Goal: Use online tool/utility: Utilize a website feature to perform a specific function

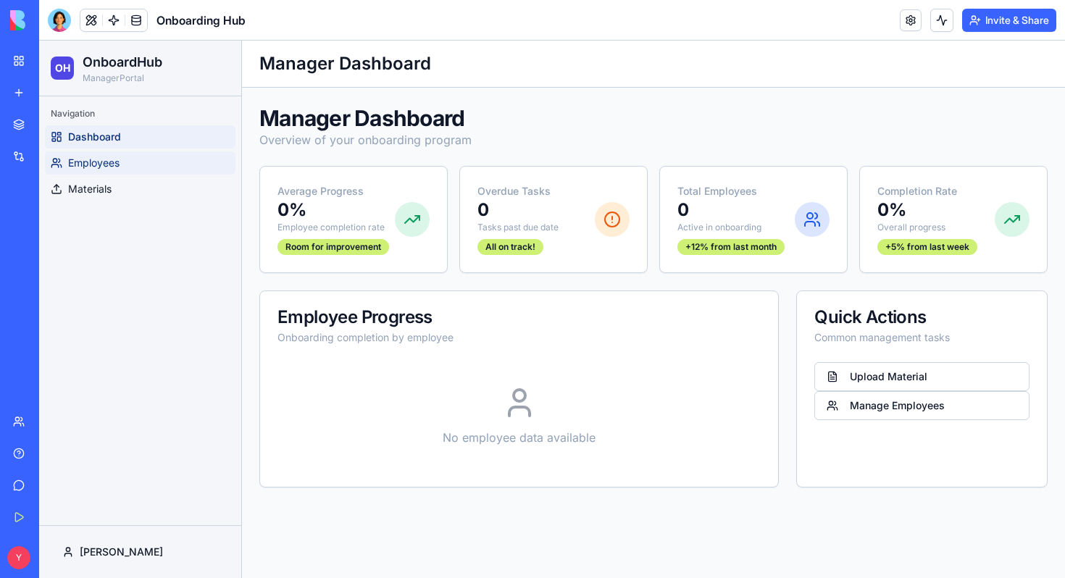
click at [114, 151] on link "Employees" at bounding box center [140, 162] width 191 height 23
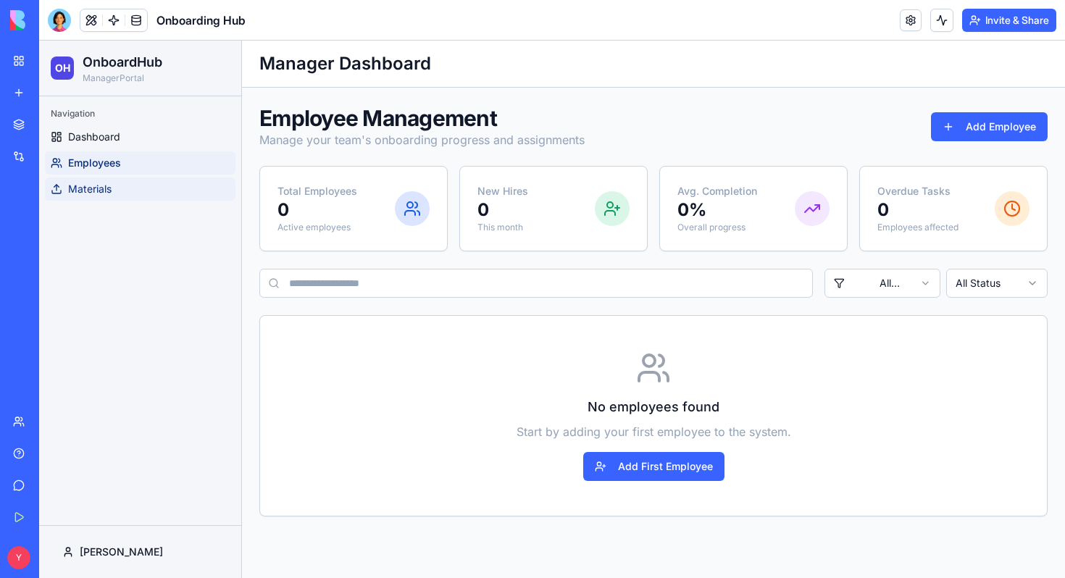
click at [116, 193] on link "Materials" at bounding box center [140, 189] width 191 height 23
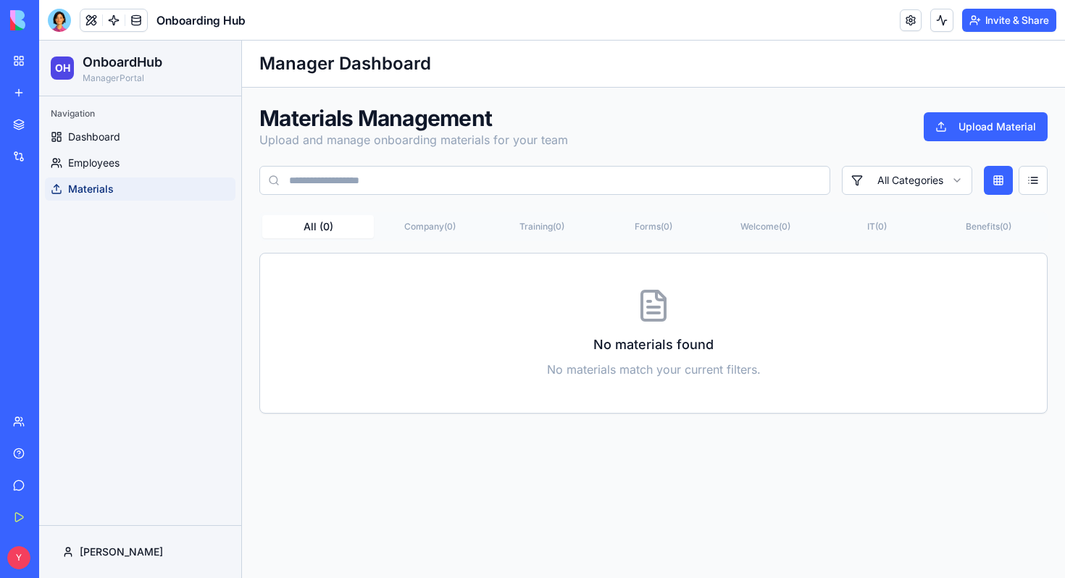
click at [20, 113] on link "Marketplace" at bounding box center [33, 124] width 58 height 29
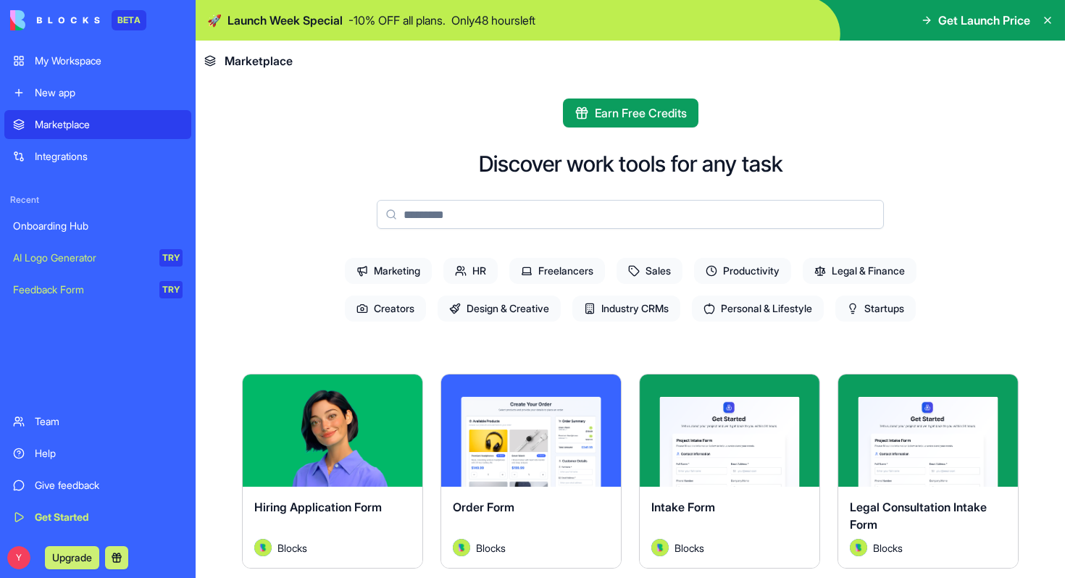
click at [71, 163] on div "Integrations" at bounding box center [109, 156] width 148 height 14
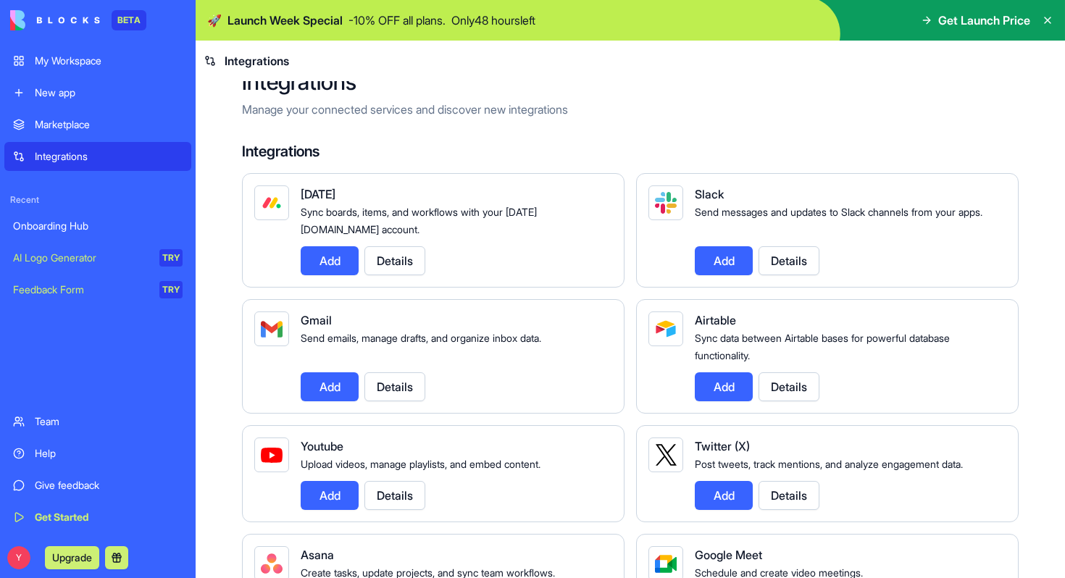
scroll to position [18, 0]
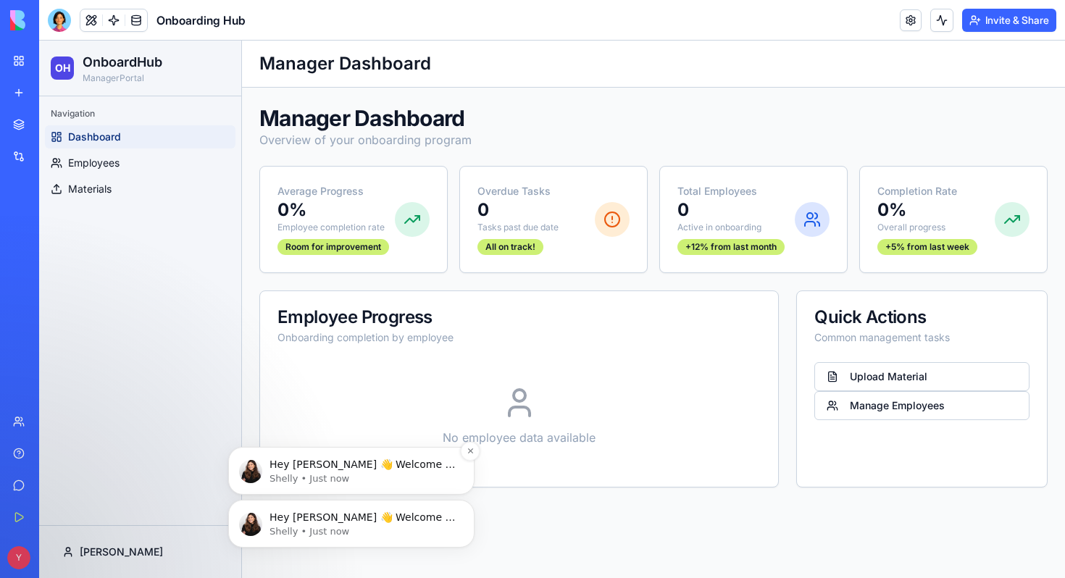
click at [249, 469] on img "message notification from Shelly, Just now. Hey yossi 👋 Welcome to Blocks 🙌 I'm…" at bounding box center [250, 471] width 23 height 23
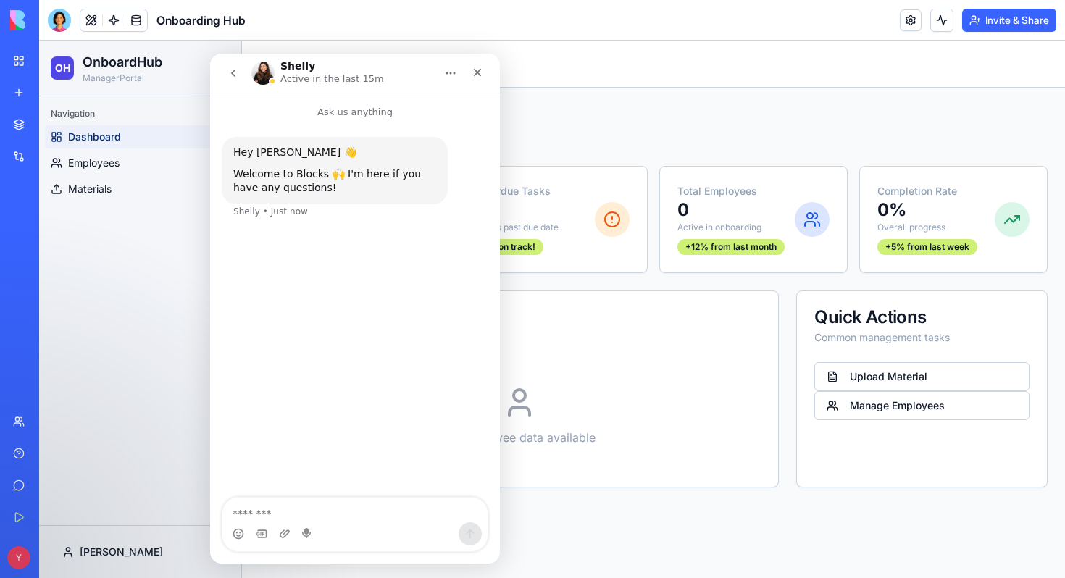
click at [296, 68] on h1 "Shelly" at bounding box center [297, 66] width 35 height 11
click at [482, 72] on icon "Close" at bounding box center [478, 73] width 12 height 12
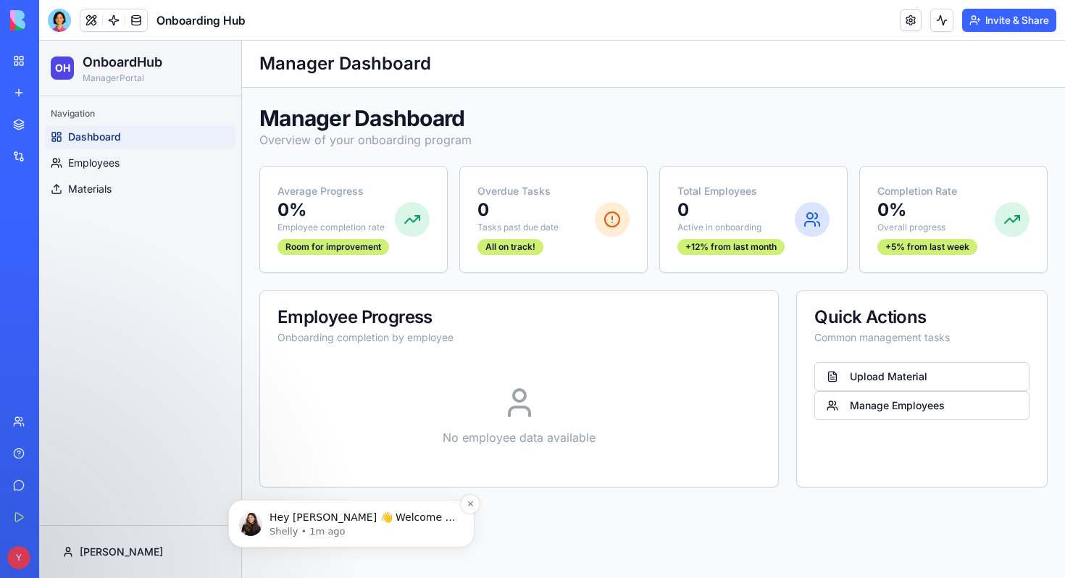
click at [416, 518] on p "Hey [PERSON_NAME] 👋 Welcome to Blocks 🙌 I'm here if you have any questions!" at bounding box center [363, 518] width 187 height 14
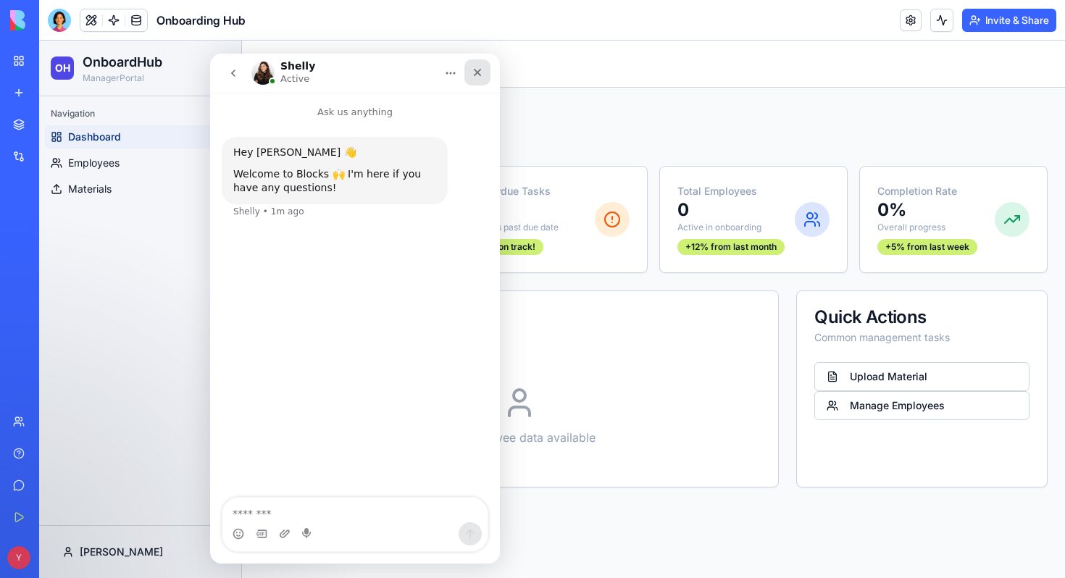
click at [483, 69] on icon "Close" at bounding box center [478, 73] width 12 height 12
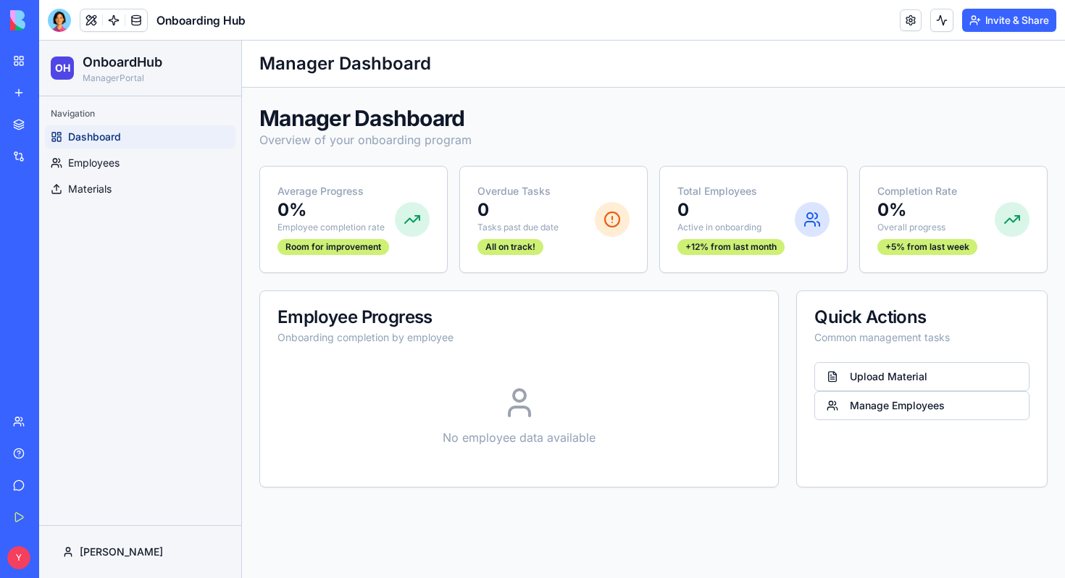
click at [17, 62] on link "My Workspace" at bounding box center [33, 60] width 58 height 29
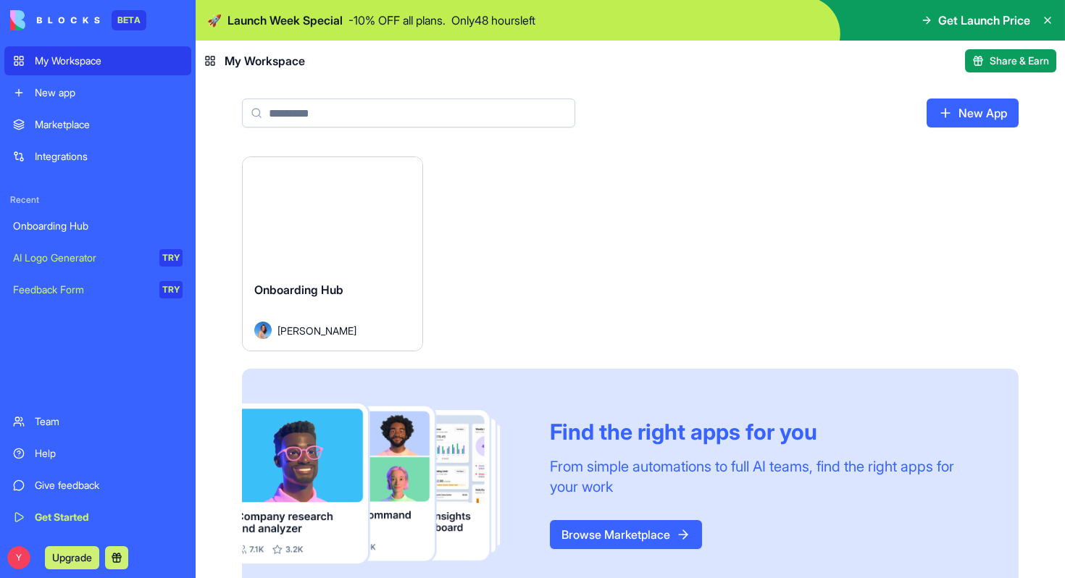
click at [534, 215] on div "Launch Onboarding Hub [PERSON_NAME] Find the right apps for you From simple aut…" at bounding box center [630, 378] width 777 height 442
click at [45, 91] on div "New app" at bounding box center [109, 93] width 148 height 14
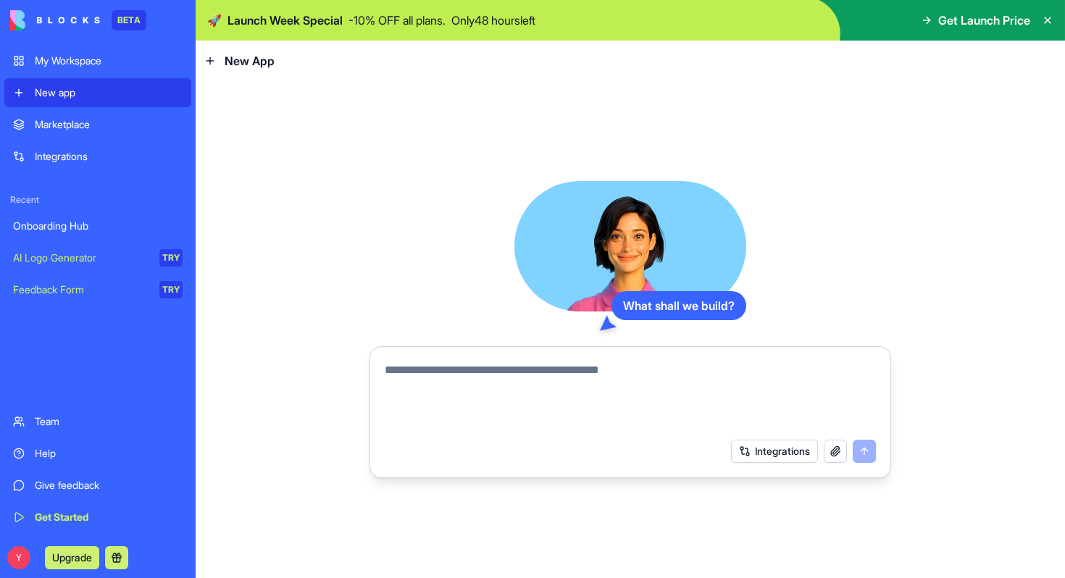
click at [372, 188] on div "What shall we build? Integrations" at bounding box center [631, 329] width 522 height 297
click at [1049, 16] on icon at bounding box center [1048, 20] width 12 height 12
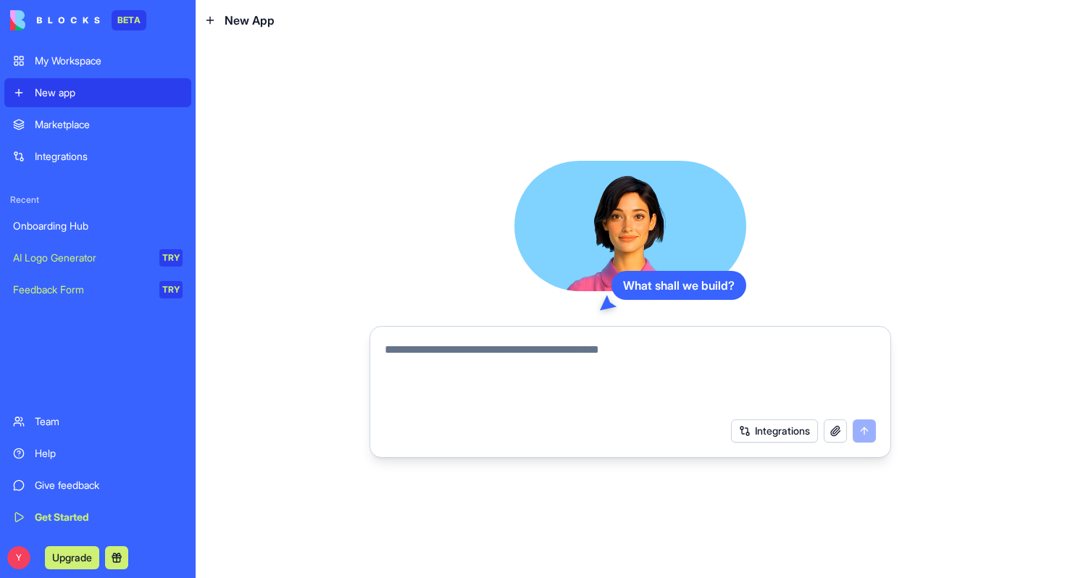
click at [228, 17] on span "New App" at bounding box center [250, 20] width 50 height 17
click at [199, 18] on header "New App" at bounding box center [631, 20] width 870 height 41
click at [210, 20] on icon at bounding box center [210, 20] width 12 height 12
click at [58, 104] on link "New app" at bounding box center [97, 92] width 187 height 29
click at [58, 123] on div "Marketplace" at bounding box center [109, 124] width 148 height 14
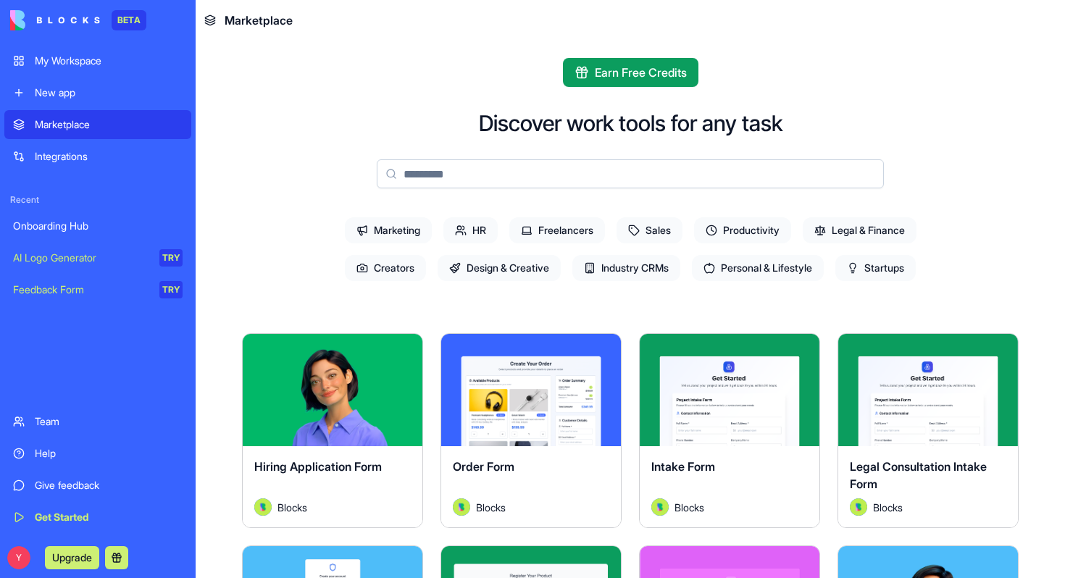
click at [891, 266] on span "Startups" at bounding box center [876, 268] width 80 height 26
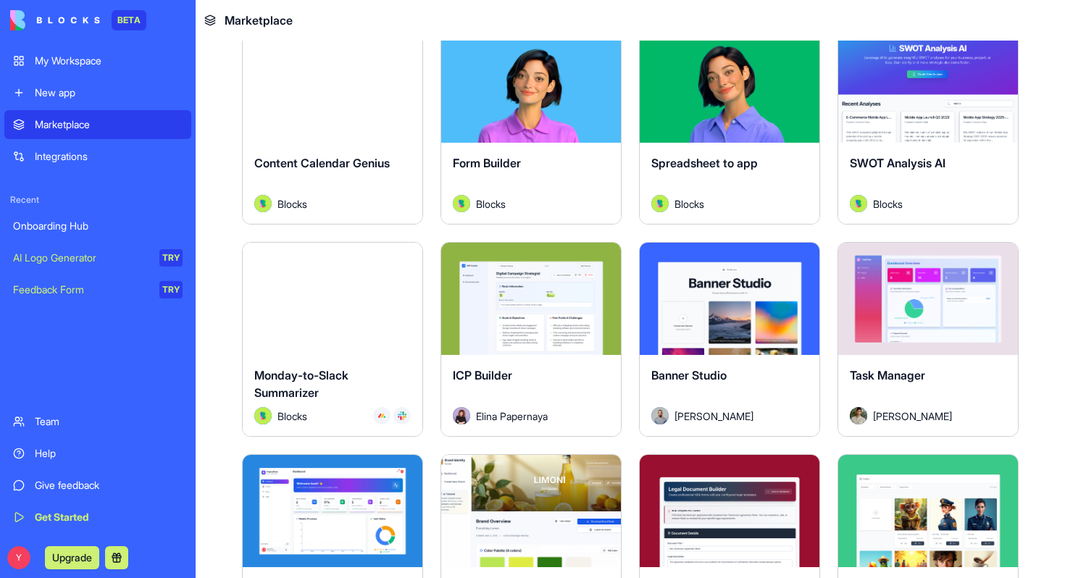
scroll to position [517, 0]
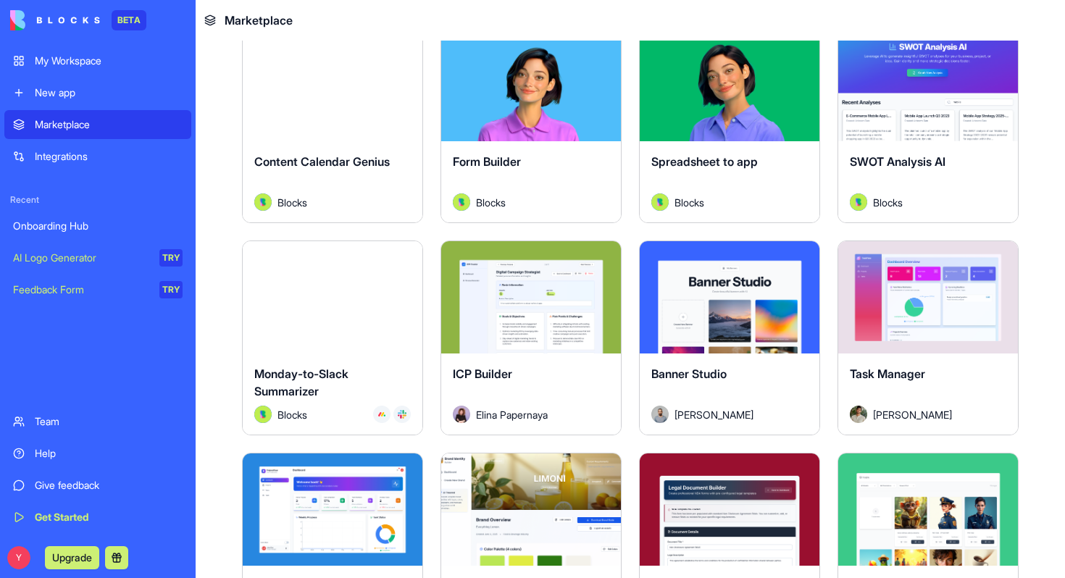
click at [915, 93] on button "Explore" at bounding box center [928, 85] width 109 height 29
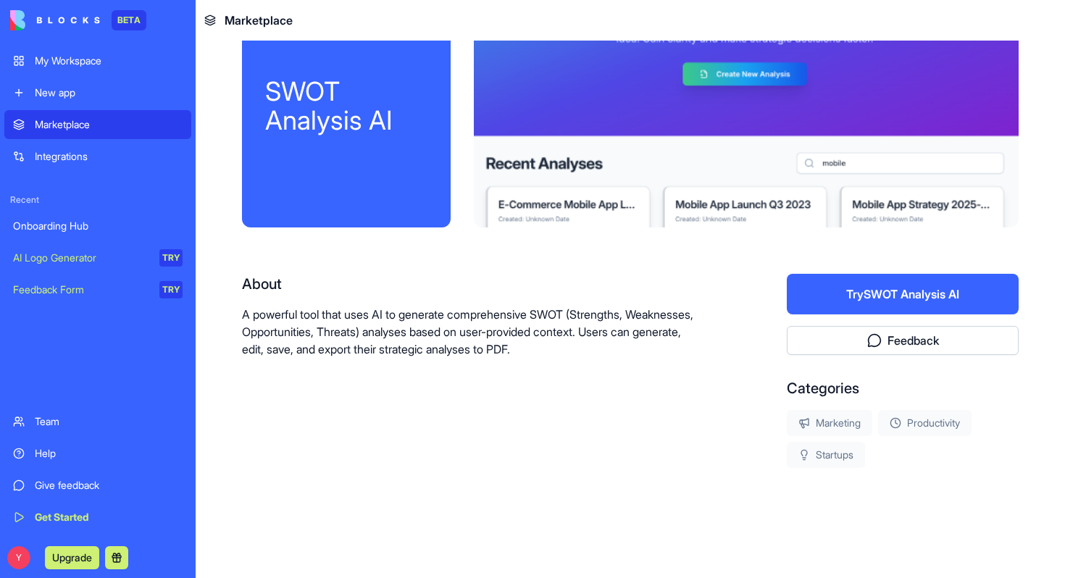
scroll to position [62, 0]
click at [852, 287] on button "Try SWOT Analysis AI" at bounding box center [903, 294] width 232 height 41
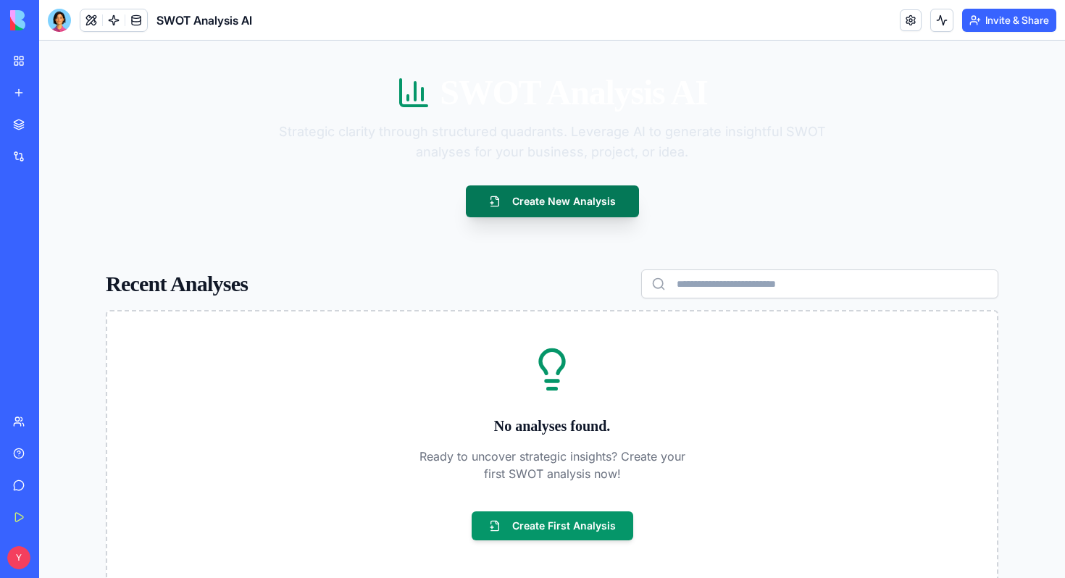
click at [496, 203] on button "Create New Analysis" at bounding box center [552, 202] width 173 height 32
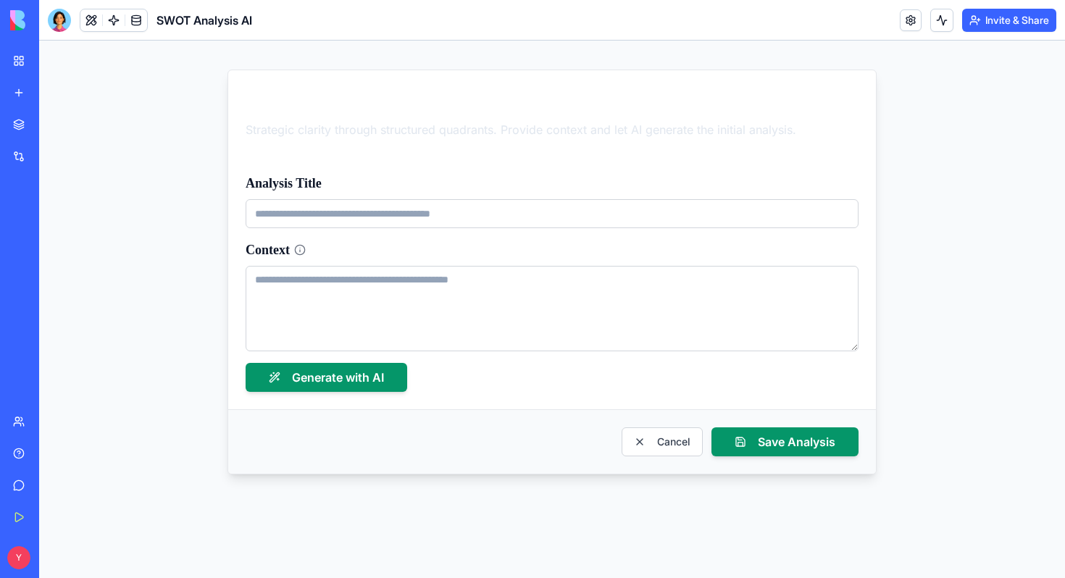
click at [567, 250] on label "Context" at bounding box center [552, 250] width 613 height 20
click at [567, 266] on textarea "Context" at bounding box center [552, 309] width 613 height 86
click at [347, 201] on input "Analysis Title" at bounding box center [552, 213] width 613 height 29
click at [651, 431] on button "Cancel" at bounding box center [662, 442] width 81 height 29
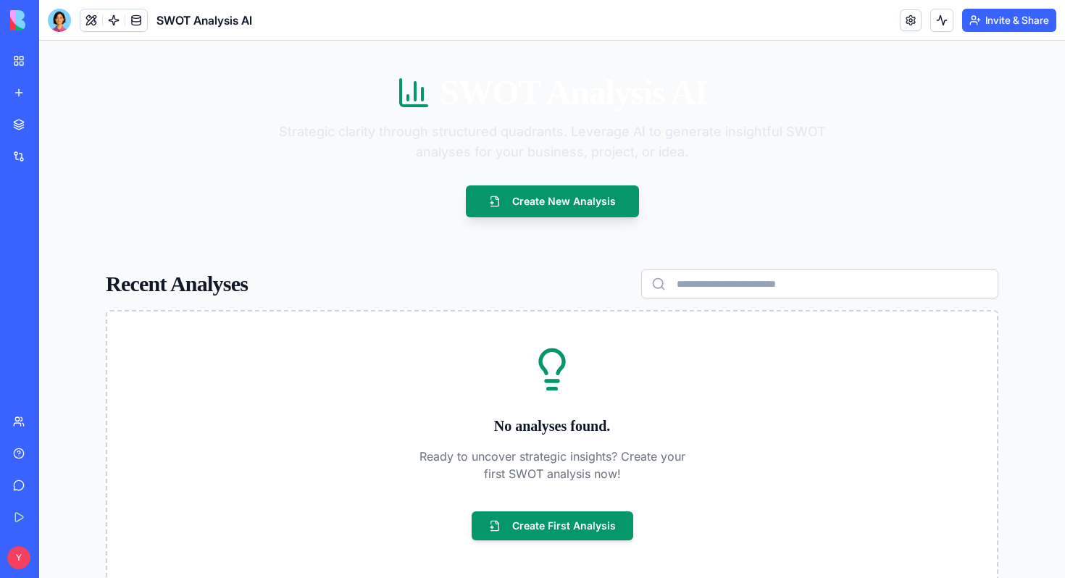
click at [13, 62] on link "My Workspace" at bounding box center [33, 60] width 58 height 29
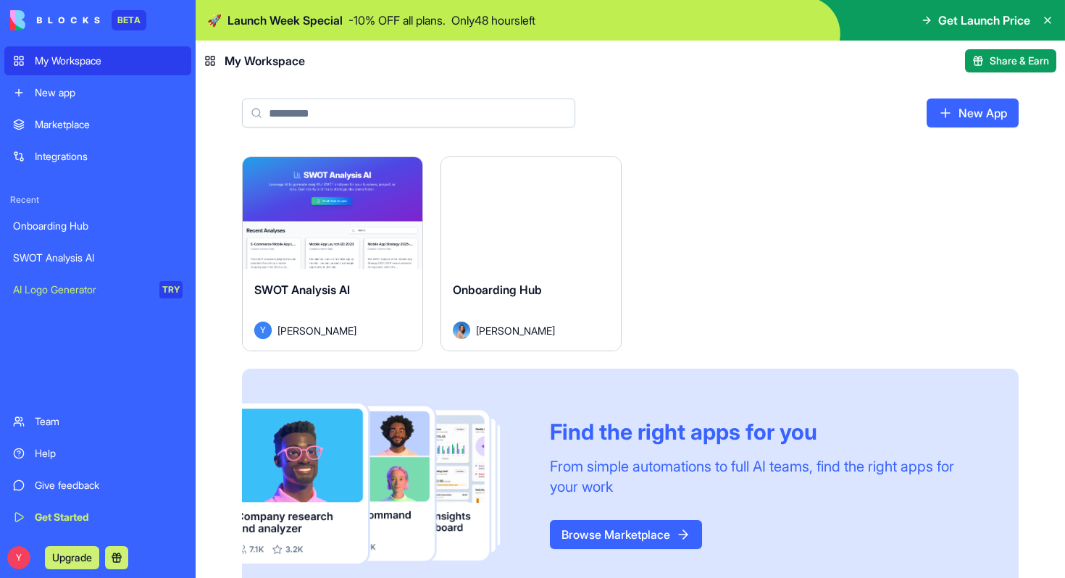
click at [72, 146] on link "Integrations" at bounding box center [97, 156] width 187 height 29
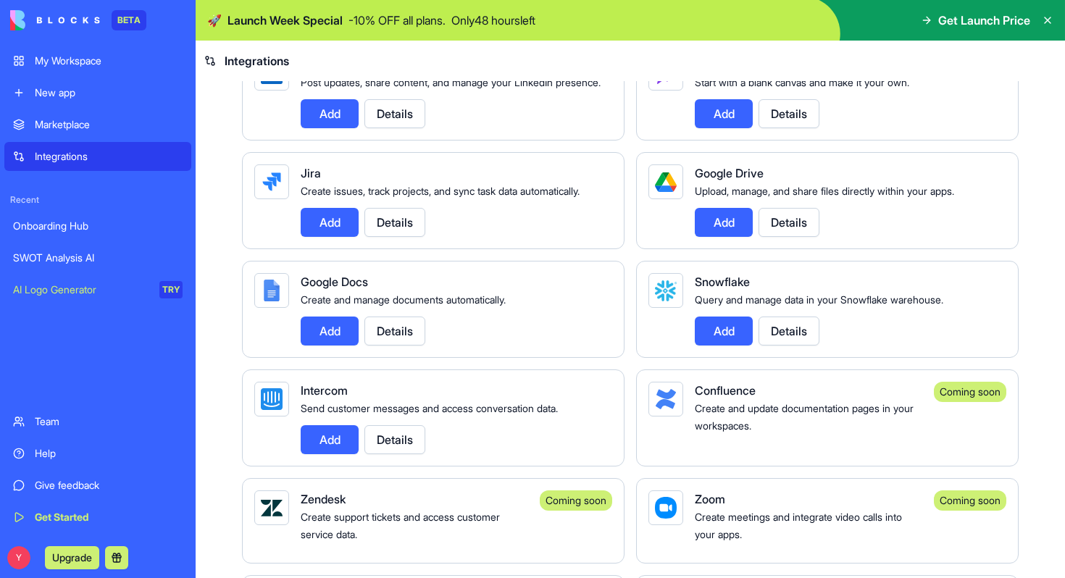
scroll to position [907, 0]
